Goal: Information Seeking & Learning: Learn about a topic

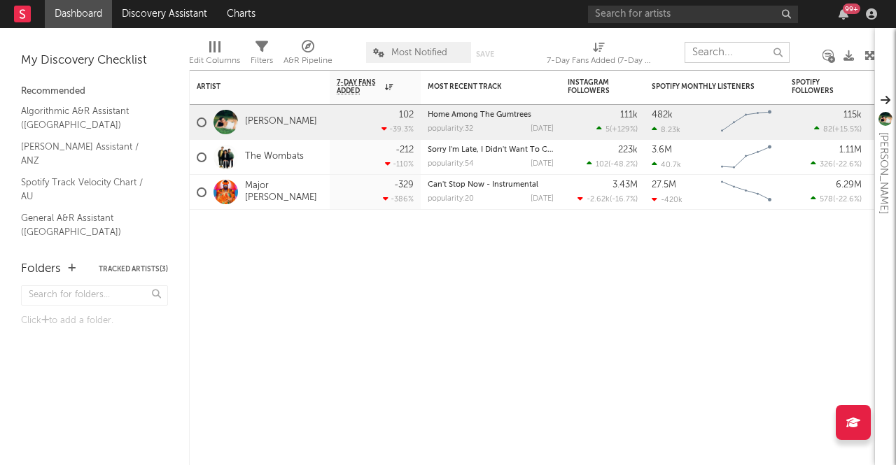
click at [706, 59] on input "text" at bounding box center [737, 52] width 105 height 21
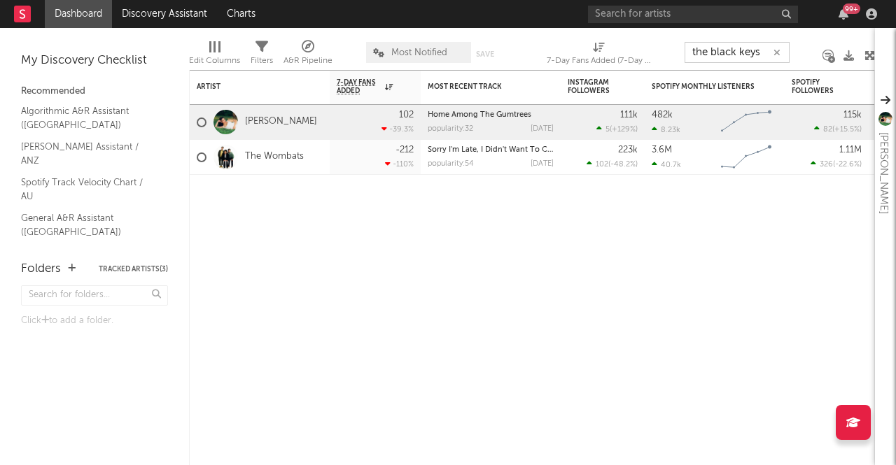
type input "the black keys"
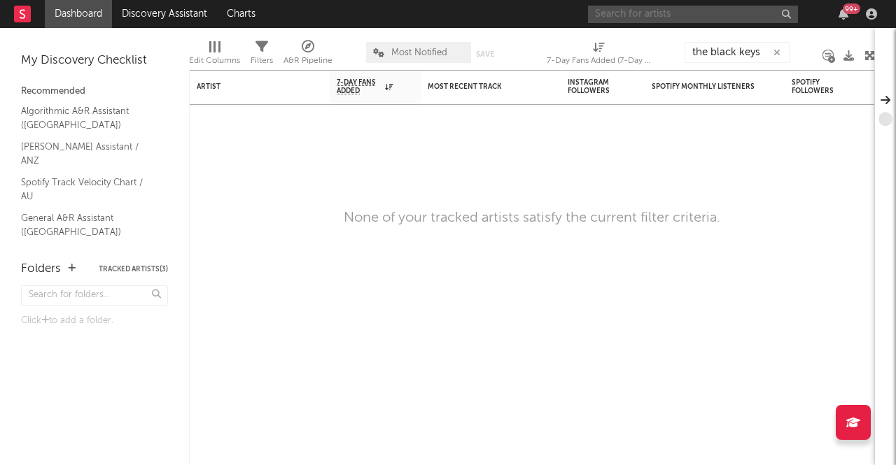
click at [706, 12] on input "text" at bounding box center [693, 14] width 210 height 17
type input "the black keys"
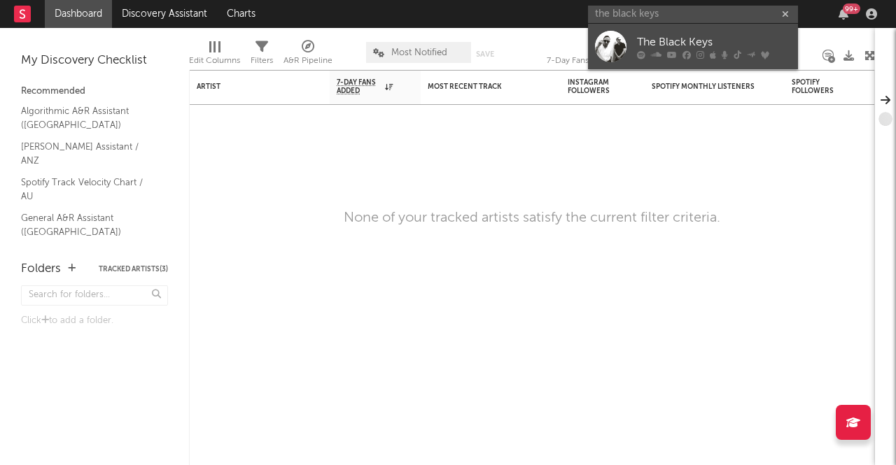
click at [668, 41] on div "The Black Keys" at bounding box center [714, 42] width 154 height 17
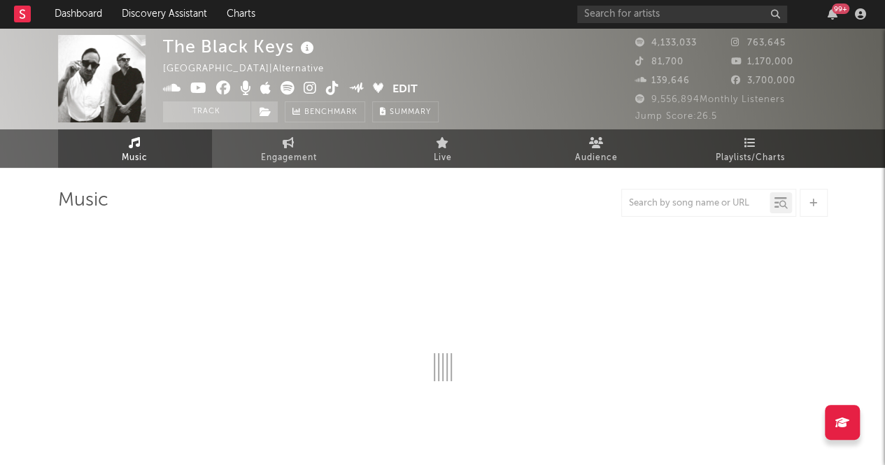
select select "6m"
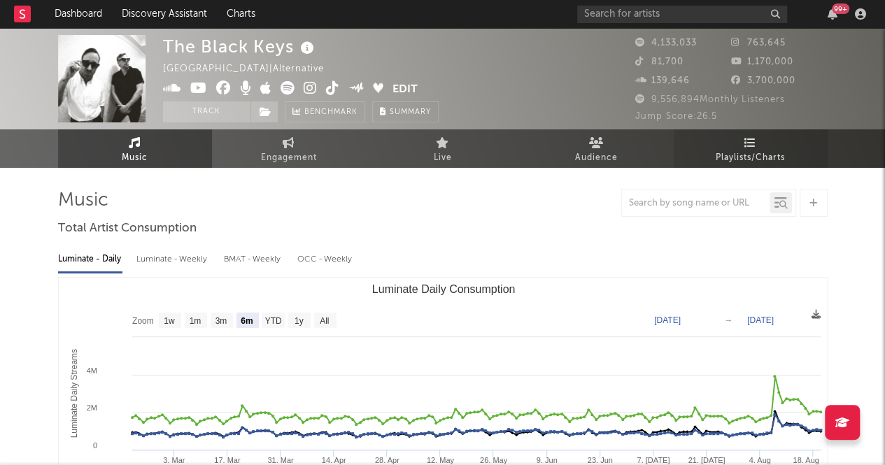
click at [742, 143] on link "Playlists/Charts" at bounding box center [751, 148] width 154 height 38
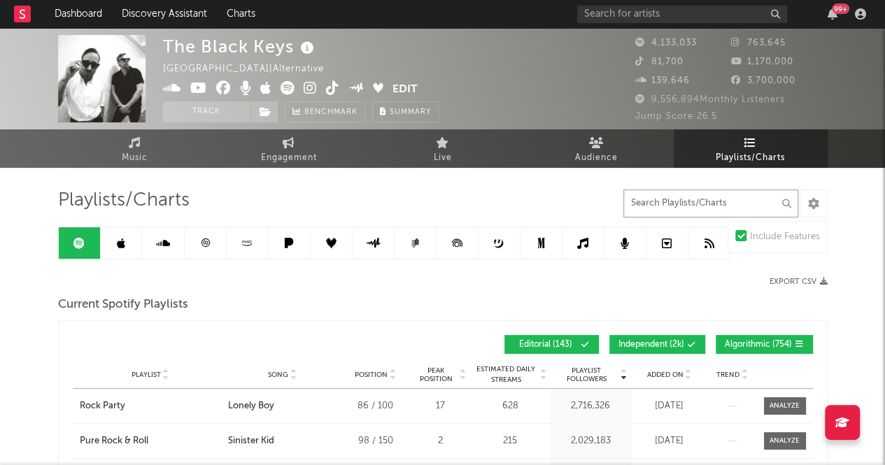
click at [733, 206] on input "text" at bounding box center [711, 204] width 175 height 28
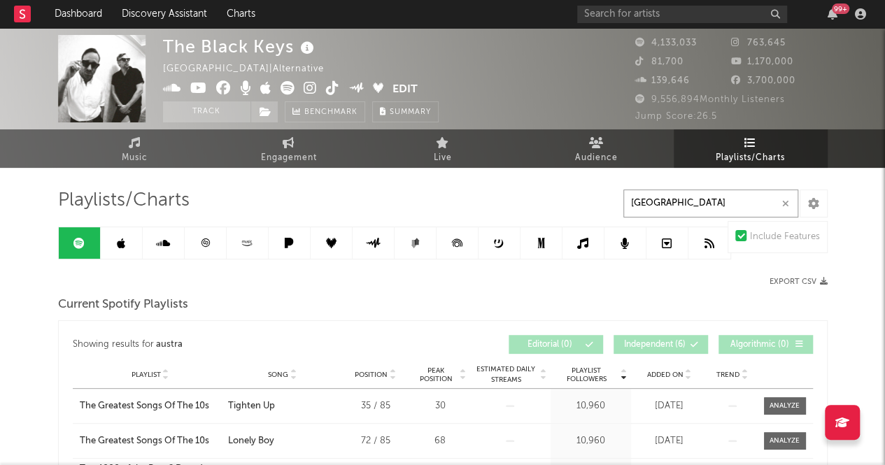
type input "[GEOGRAPHIC_DATA]"
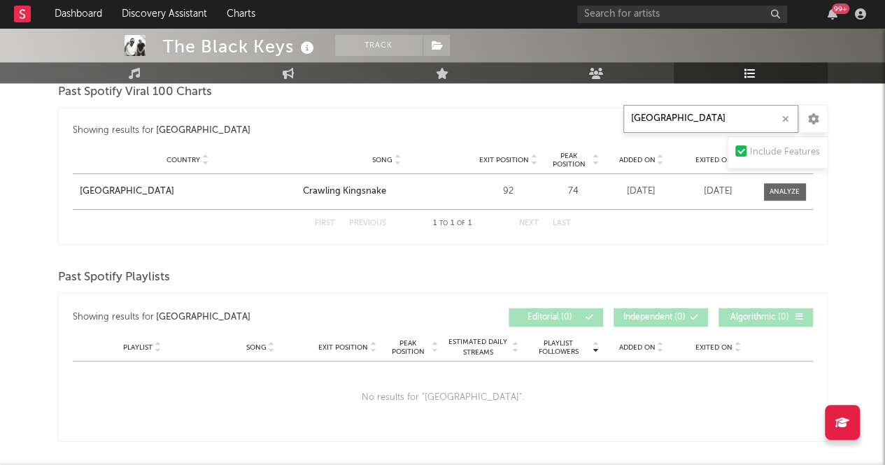
scroll to position [829, 0]
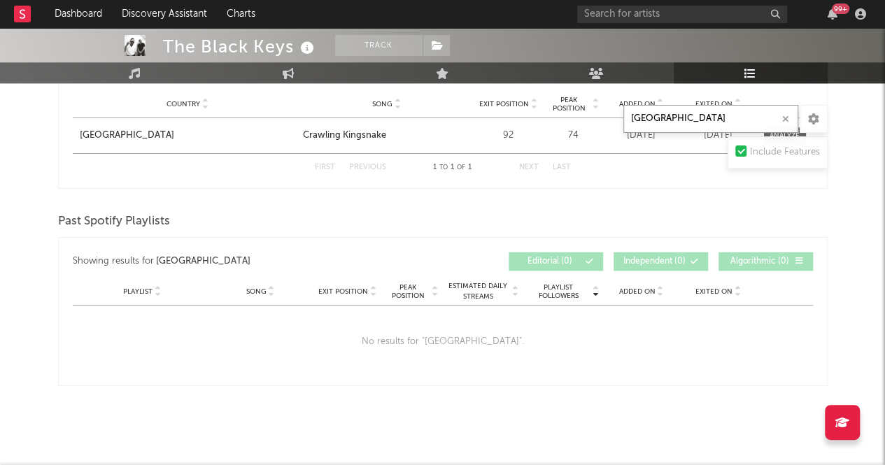
click at [787, 122] on icon "button" at bounding box center [786, 119] width 7 height 9
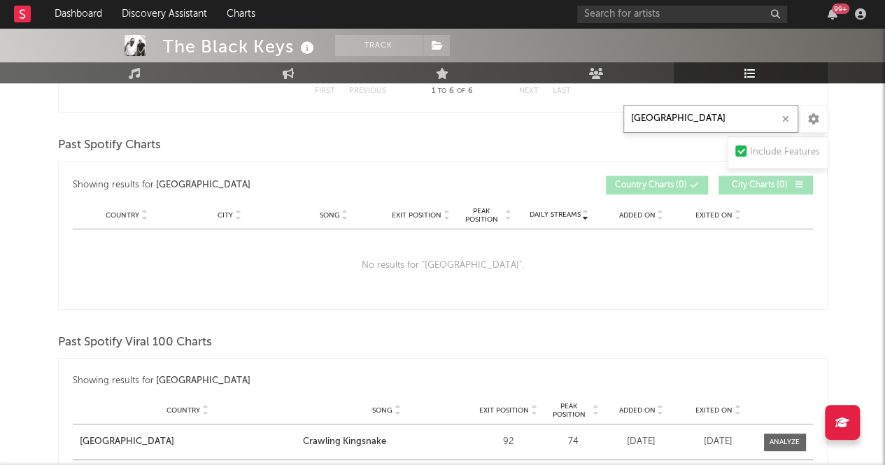
scroll to position [0, 0]
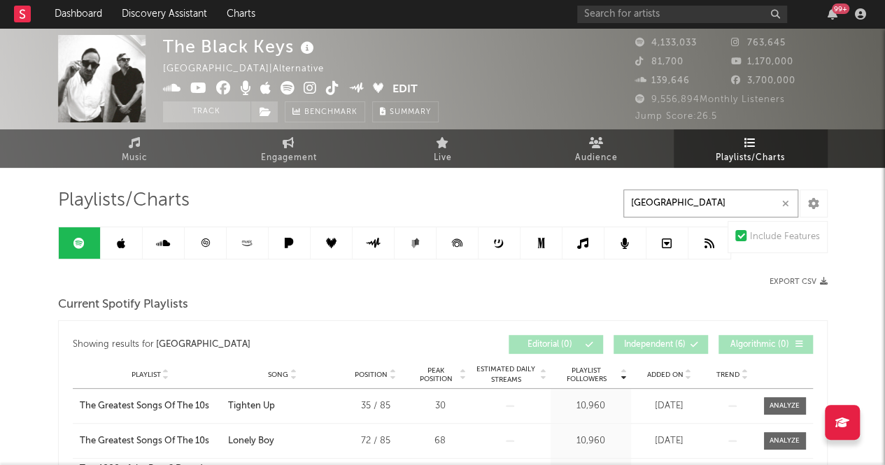
type input "[GEOGRAPHIC_DATA]"
click at [753, 158] on span "Playlists/Charts" at bounding box center [750, 158] width 69 height 17
click at [120, 239] on icon at bounding box center [121, 243] width 8 height 11
